Goal: Navigation & Orientation: Find specific page/section

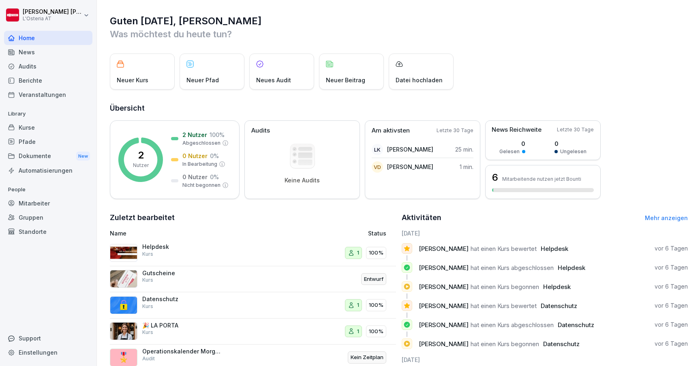
click at [41, 155] on div "Dokumente New" at bounding box center [48, 156] width 88 height 15
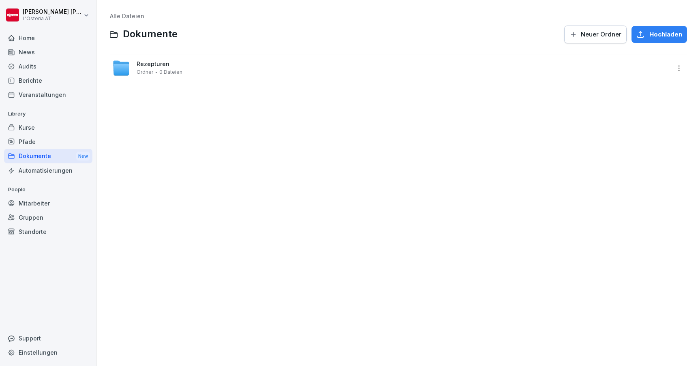
click at [163, 63] on span "Rezepturen" at bounding box center [153, 64] width 33 height 7
click at [146, 66] on span "Speisen" at bounding box center [148, 64] width 23 height 7
click at [149, 64] on span "Antipasti" at bounding box center [149, 64] width 25 height 7
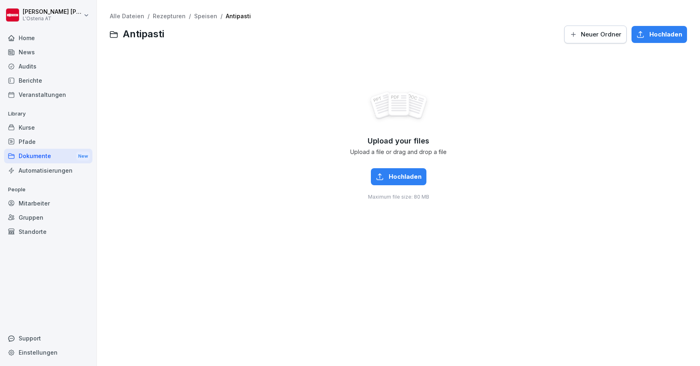
click at [198, 17] on link "Speisen" at bounding box center [205, 16] width 23 height 7
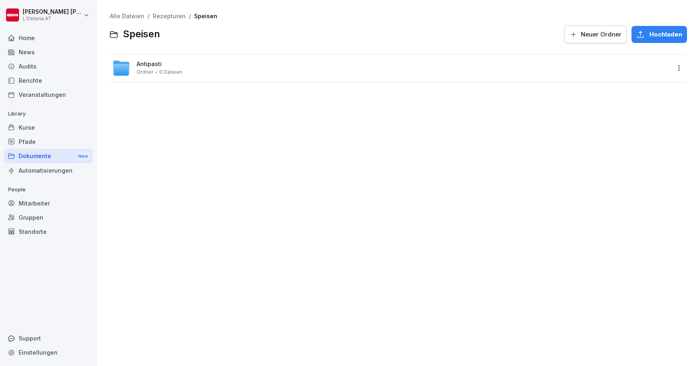
click at [171, 17] on link "Rezepturen" at bounding box center [169, 16] width 33 height 7
click at [130, 14] on link "Alle Dateien" at bounding box center [127, 16] width 34 height 7
click at [148, 65] on span "Rezepturen" at bounding box center [153, 64] width 33 height 7
click at [129, 11] on div "Alle Dateien / Rezepturen Rezepturen Neuer Ordner Hochladen Speisen Ordner 0 Da…" at bounding box center [398, 183] width 591 height 354
click at [129, 18] on link "Alle Dateien" at bounding box center [127, 16] width 34 height 7
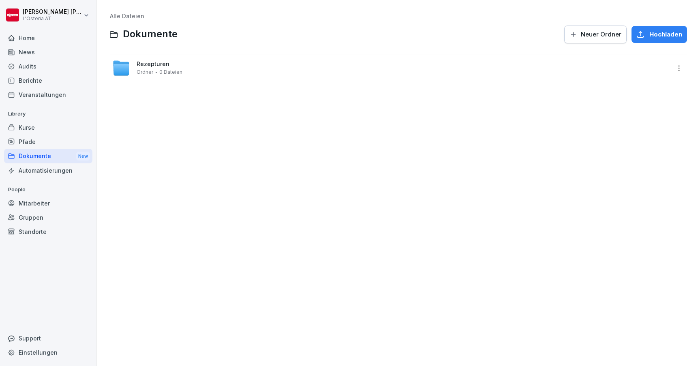
click at [47, 157] on div "Dokumente New" at bounding box center [48, 156] width 88 height 15
click at [142, 64] on span "Rezepturen" at bounding box center [153, 64] width 33 height 7
click at [152, 62] on span "Speisen" at bounding box center [148, 64] width 23 height 7
click at [155, 64] on span "Antipasti" at bounding box center [149, 64] width 25 height 7
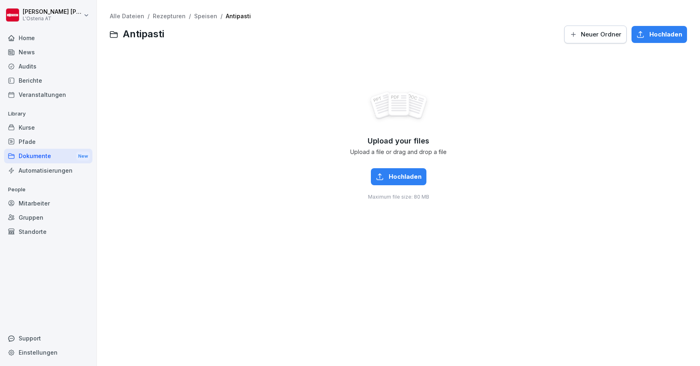
click at [154, 13] on link "Rezepturen" at bounding box center [169, 16] width 33 height 7
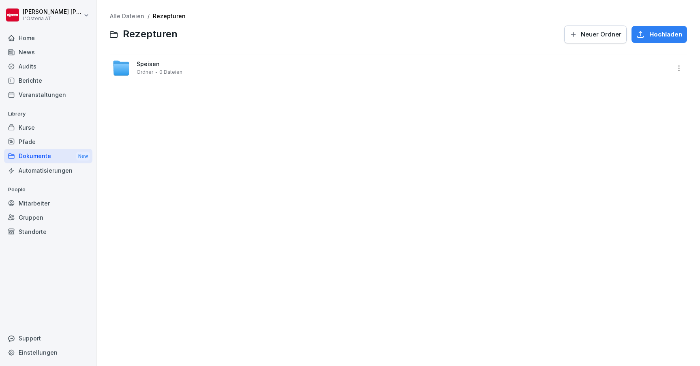
click at [134, 15] on link "Alle Dateien" at bounding box center [127, 16] width 34 height 7
click at [681, 67] on html "[PERSON_NAME] L'Osteria AT Home News Audits Berichte Veranstaltungen Library Ku…" at bounding box center [350, 183] width 700 height 366
click at [638, 87] on div "Details" at bounding box center [632, 84] width 20 height 10
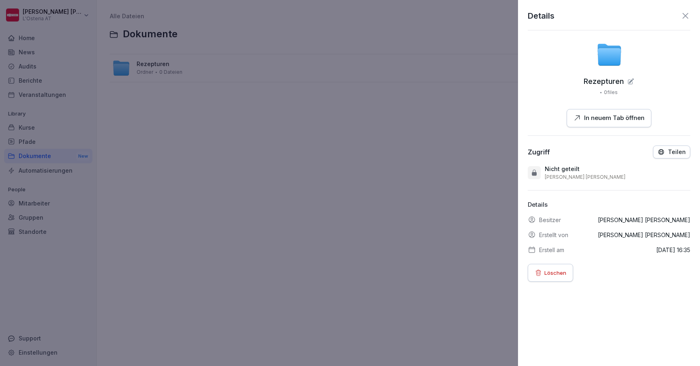
click at [685, 12] on icon at bounding box center [686, 16] width 10 height 10
